Goal: Task Accomplishment & Management: Manage account settings

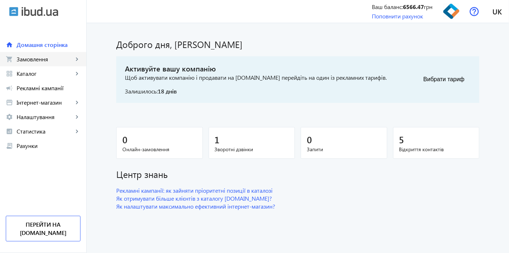
click at [44, 57] on span "Замовлення" at bounding box center [45, 59] width 57 height 7
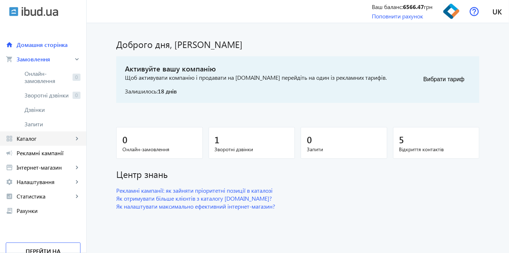
click at [45, 144] on link "grid_view Каталог keyboard_arrow_right" at bounding box center [43, 138] width 86 height 14
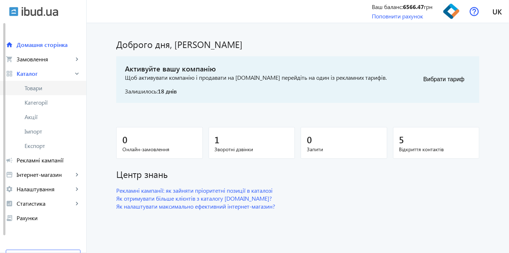
click at [35, 91] on span "Товари" at bounding box center [53, 87] width 56 height 7
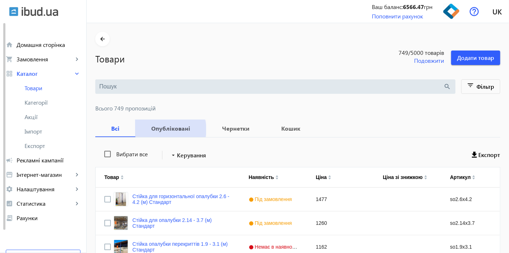
click at [162, 129] on b "Опубліковані" at bounding box center [170, 129] width 53 height 6
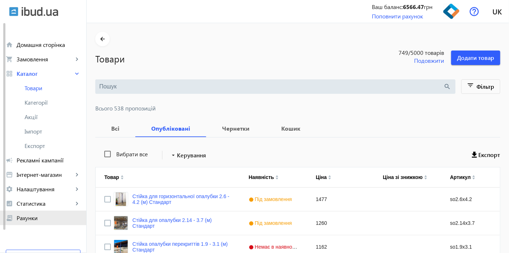
click at [30, 217] on span "Рахунки" at bounding box center [49, 217] width 64 height 7
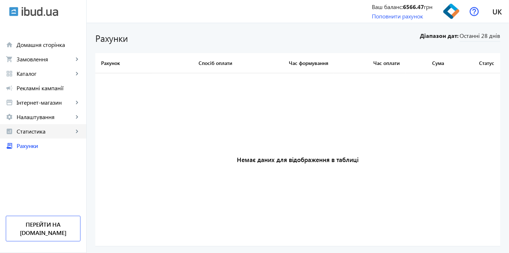
click at [37, 133] on span "Статистика" at bounding box center [45, 131] width 57 height 7
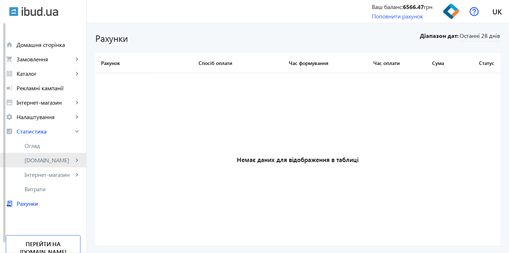
click at [38, 163] on span "[DOMAIN_NAME]" at bounding box center [49, 160] width 49 height 7
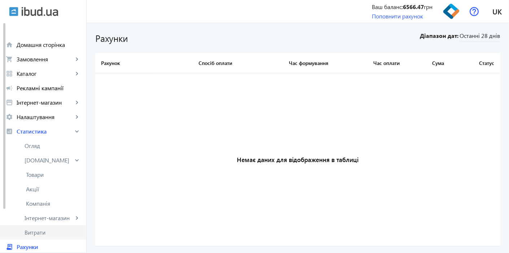
click at [39, 228] on link "Витрати" at bounding box center [43, 232] width 86 height 14
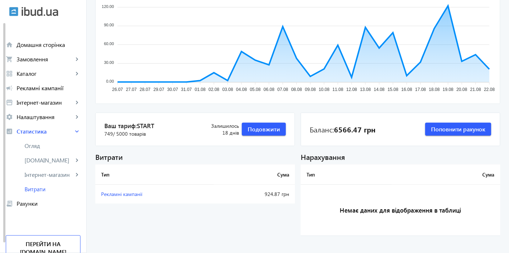
scroll to position [108, 0]
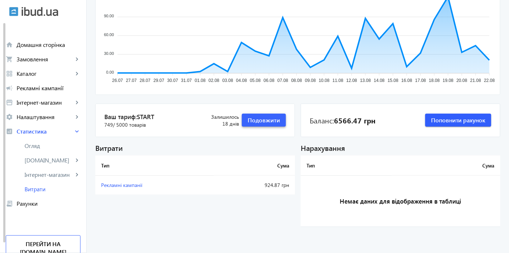
click at [258, 118] on span "Подовжити" at bounding box center [263, 120] width 32 height 8
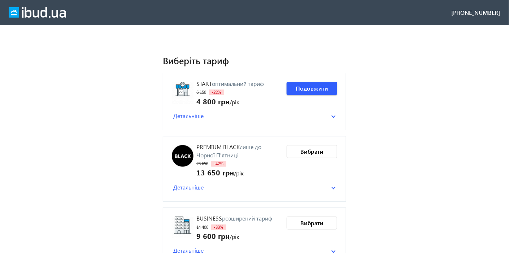
click at [197, 187] on span "Детальніше" at bounding box center [188, 187] width 30 height 8
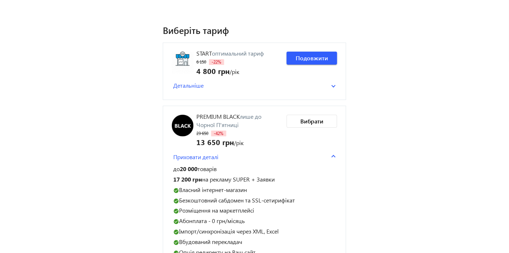
scroll to position [40, 0]
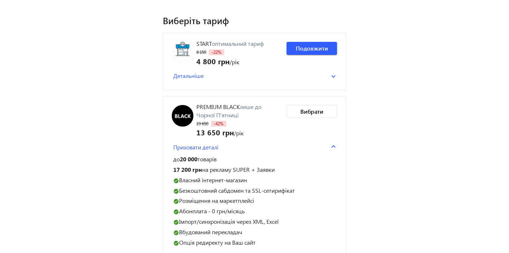
click at [182, 72] on span "Детальніше" at bounding box center [188, 76] width 30 height 8
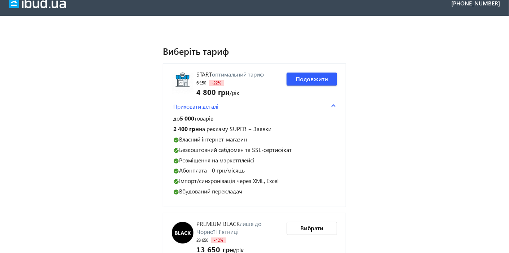
scroll to position [0, 0]
